Goal: Information Seeking & Learning: Learn about a topic

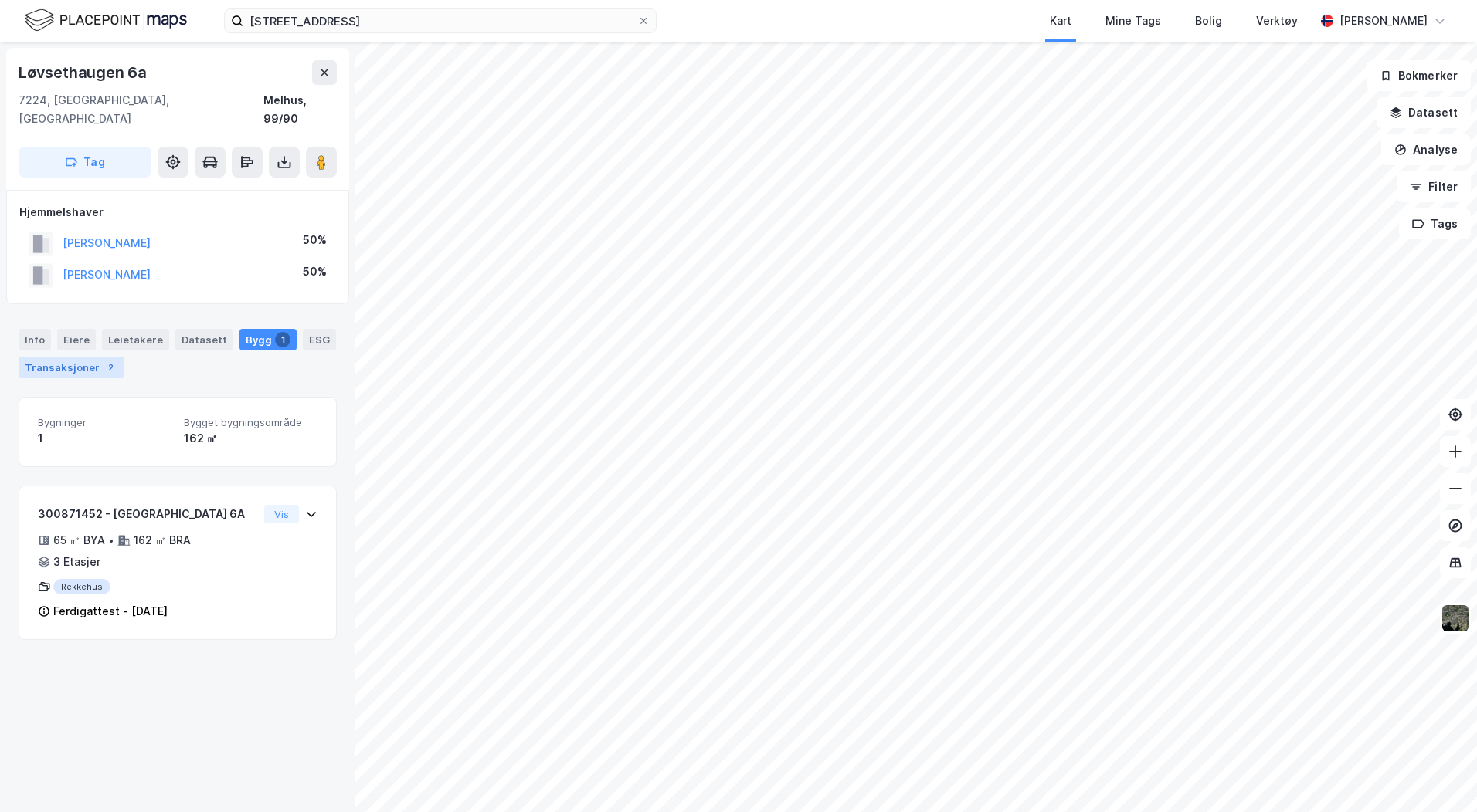
click at [66, 356] on div "Transaksjoner 2" at bounding box center [71, 367] width 106 height 22
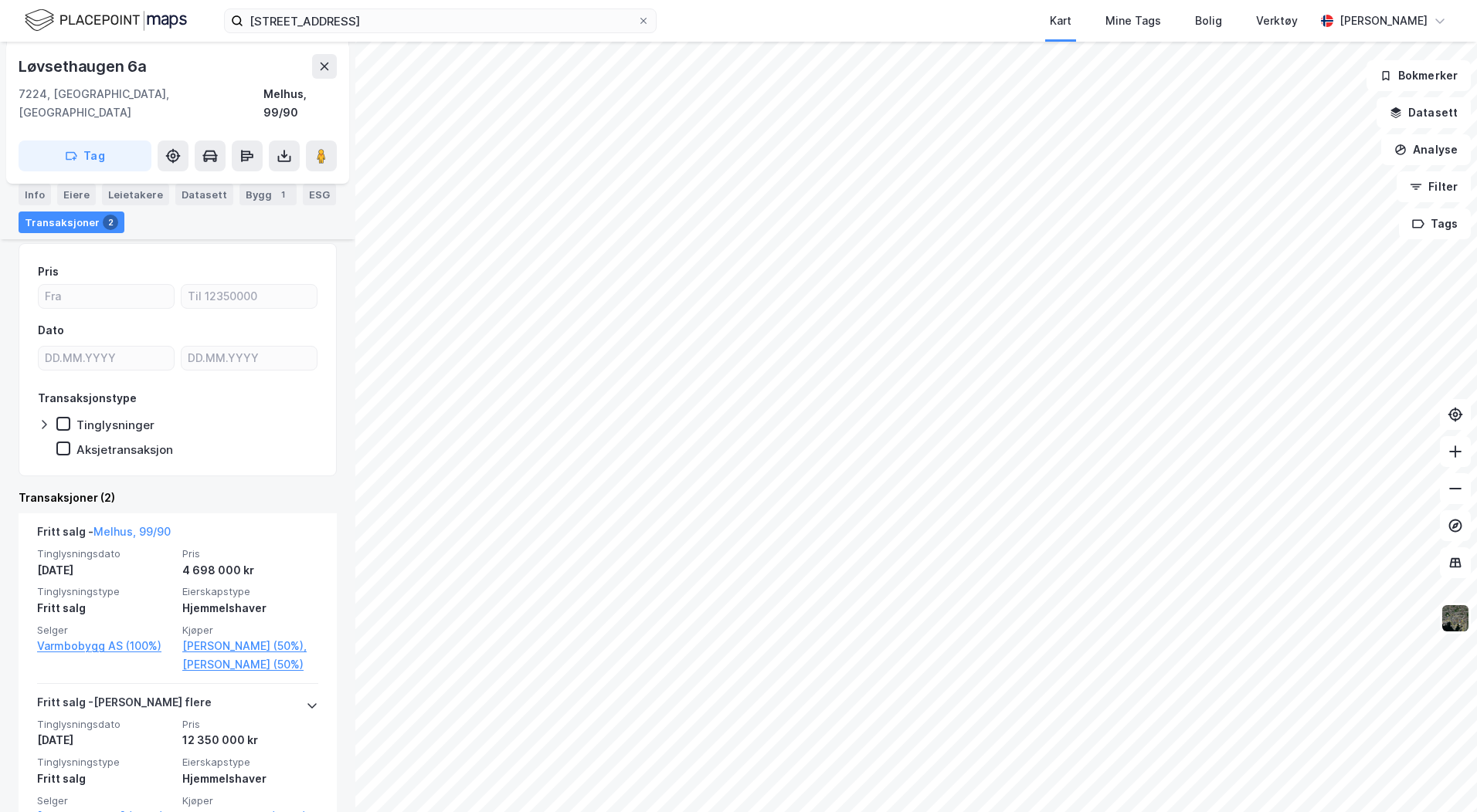
scroll to position [155, 0]
